Goal: Information Seeking & Learning: Learn about a topic

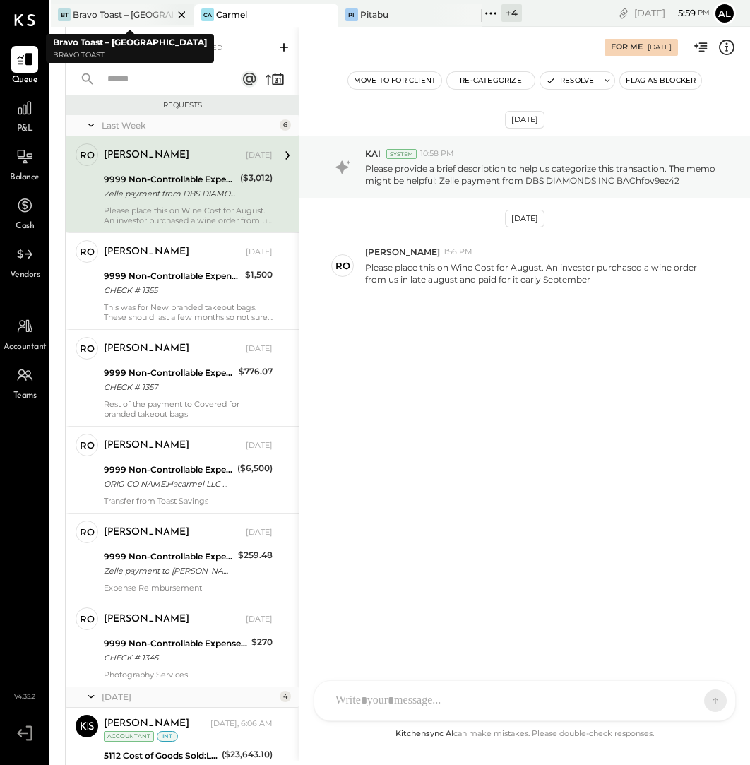
click at [129, 18] on div "Bravo Toast – [GEOGRAPHIC_DATA]" at bounding box center [123, 14] width 100 height 12
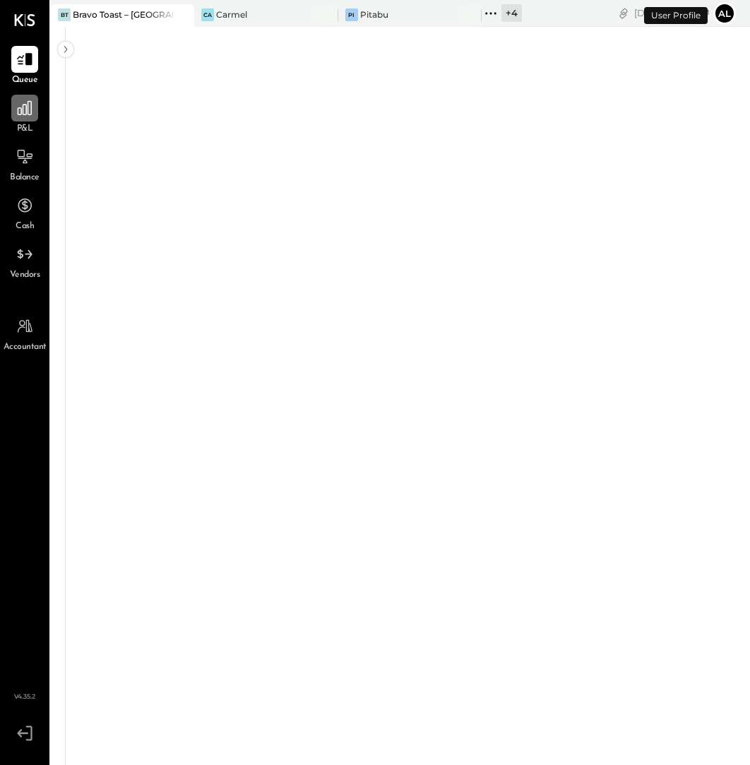
click at [27, 116] on icon at bounding box center [25, 108] width 18 height 18
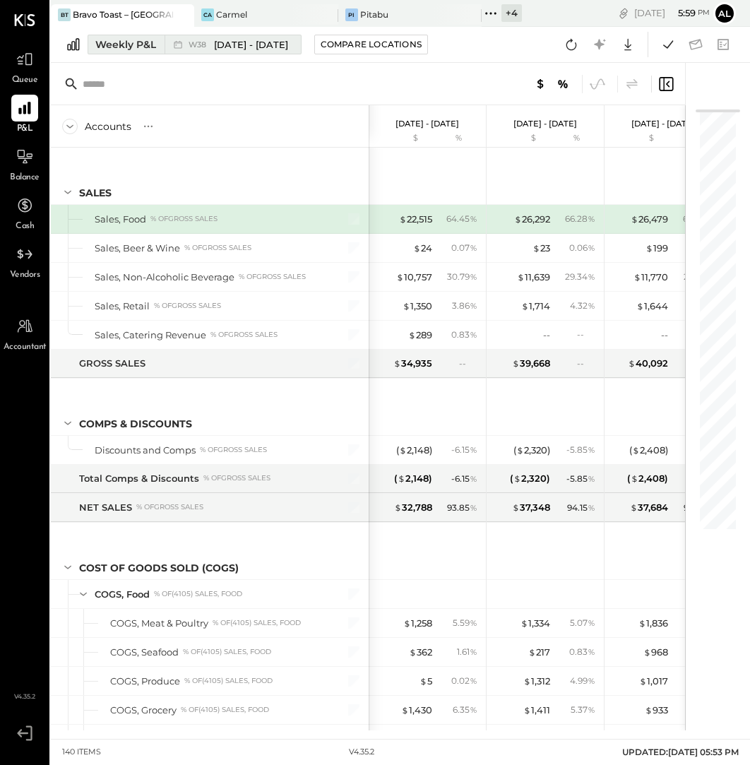
click at [129, 35] on button "Weekly P&L W38 [DATE] - [DATE]" at bounding box center [195, 45] width 214 height 20
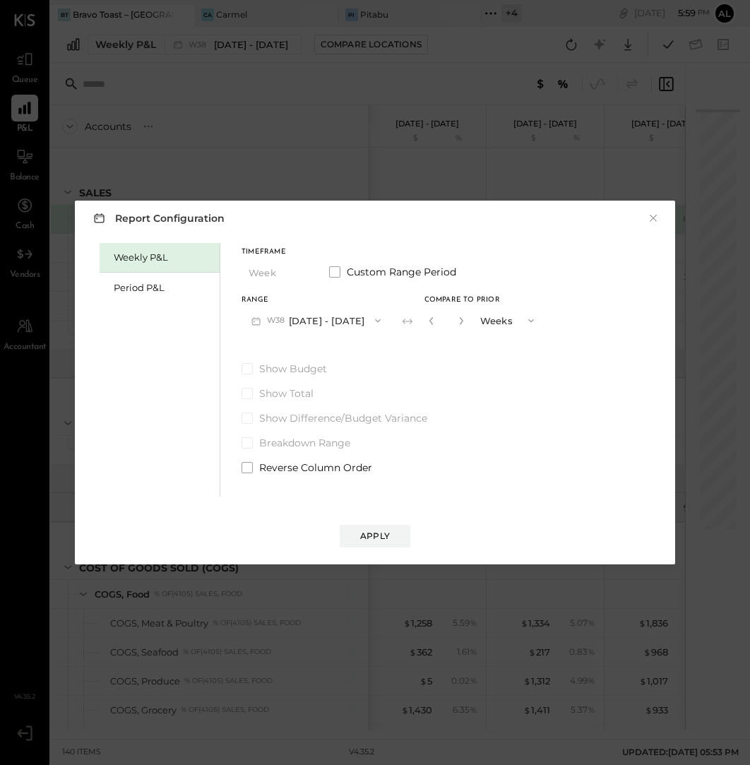
click at [150, 304] on div "Weekly P&L Period P&L" at bounding box center [160, 370] width 121 height 254
click at [131, 287] on div "Period P&L" at bounding box center [163, 287] width 99 height 13
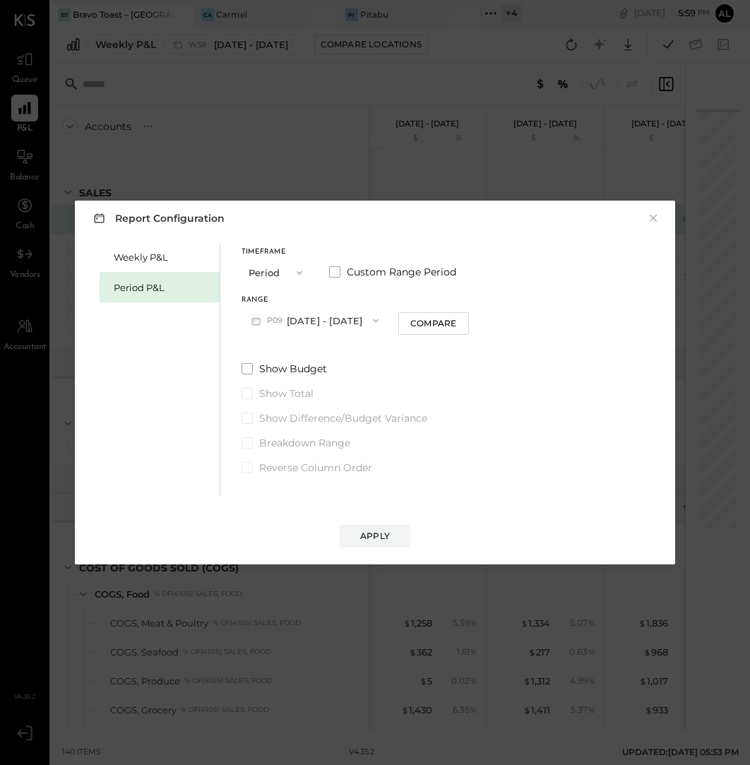
click at [381, 316] on icon "button" at bounding box center [375, 320] width 11 height 11
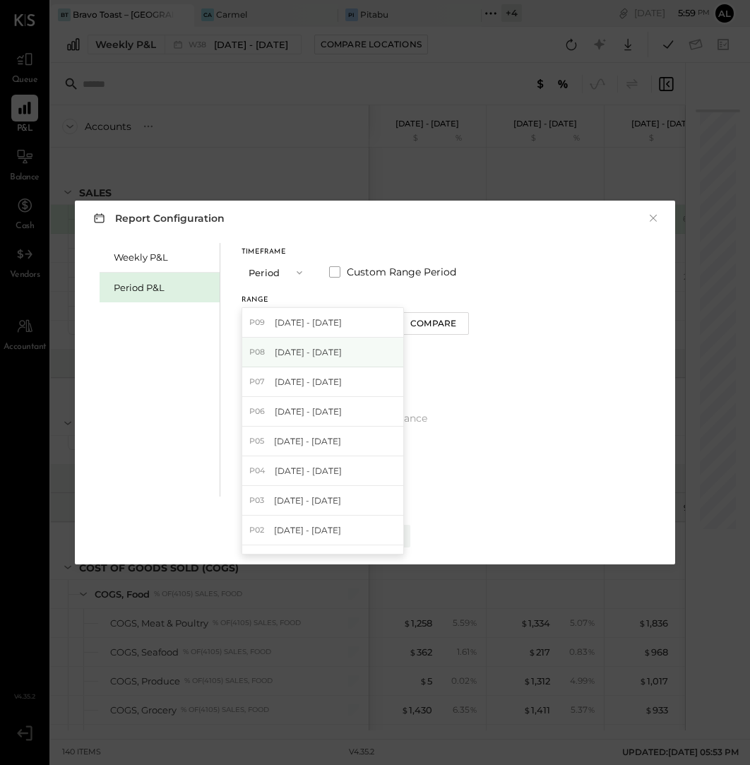
click at [371, 348] on div "P08 [DATE] - [DATE]" at bounding box center [322, 353] width 161 height 30
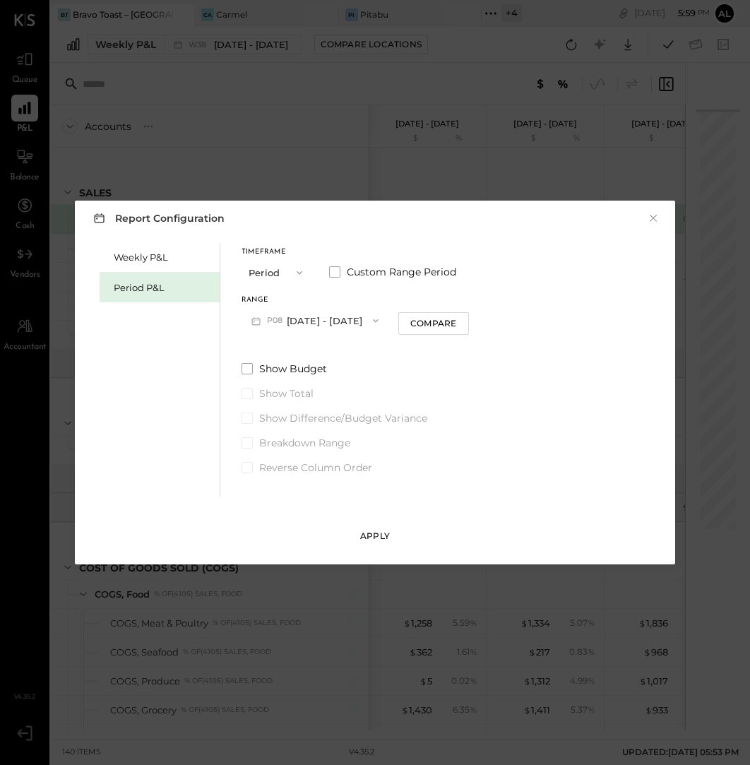
click at [381, 529] on button "Apply" at bounding box center [375, 536] width 71 height 23
